Goal: Task Accomplishment & Management: Manage account settings

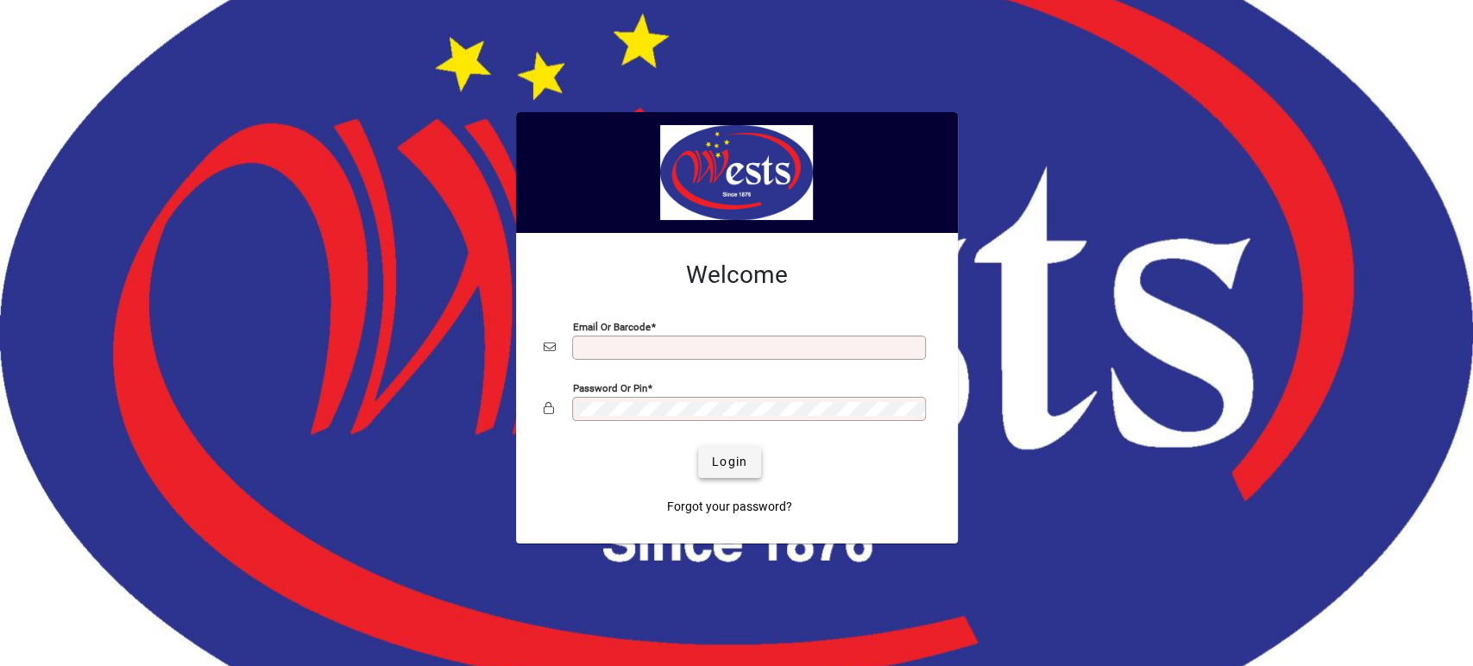
type input "**********"
click at [735, 461] on span "Login" at bounding box center [729, 462] width 35 height 18
